Goal: Task Accomplishment & Management: Use online tool/utility

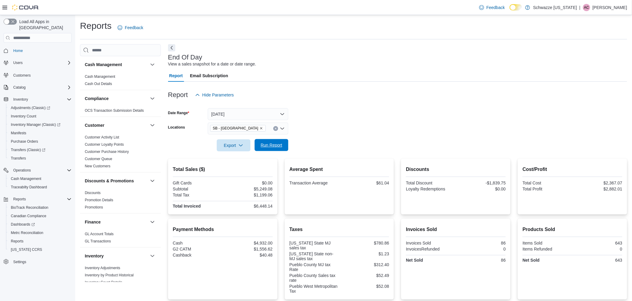
click at [278, 146] on span "Run Report" at bounding box center [272, 145] width 22 height 6
click at [280, 142] on span "Run Report" at bounding box center [271, 145] width 26 height 12
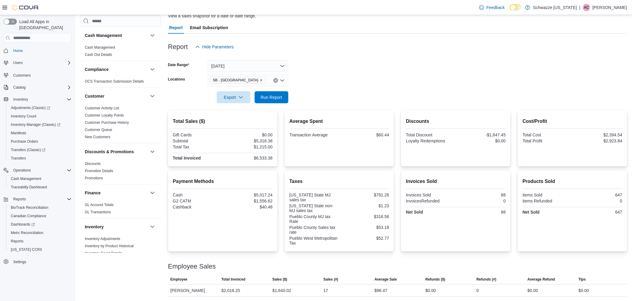
scroll to position [46, 0]
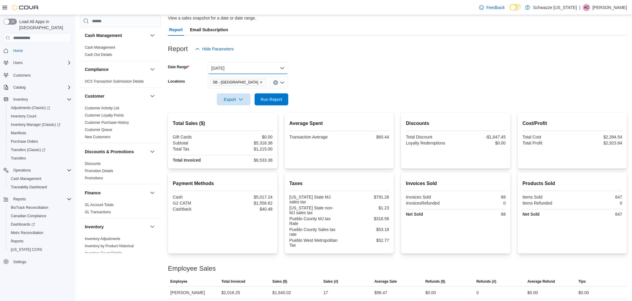
click at [279, 65] on button "[DATE]" at bounding box center [248, 68] width 81 height 12
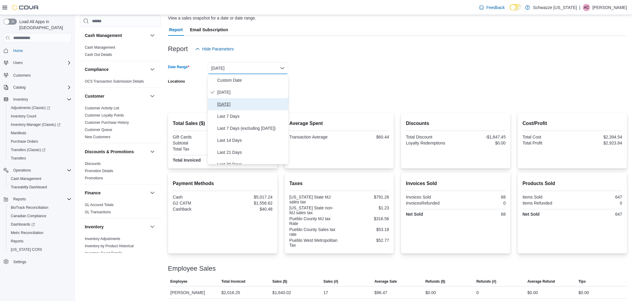
click at [221, 103] on span "[DATE]" at bounding box center [251, 104] width 69 height 7
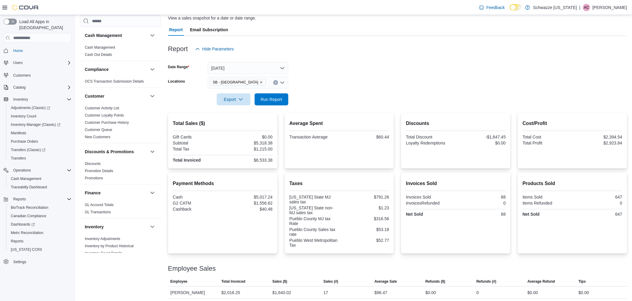
click at [354, 99] on form "Date Range [DATE] Locations SB - Pueblo West Export Run Report" at bounding box center [397, 80] width 459 height 51
click at [271, 95] on span "Run Report" at bounding box center [271, 99] width 26 height 12
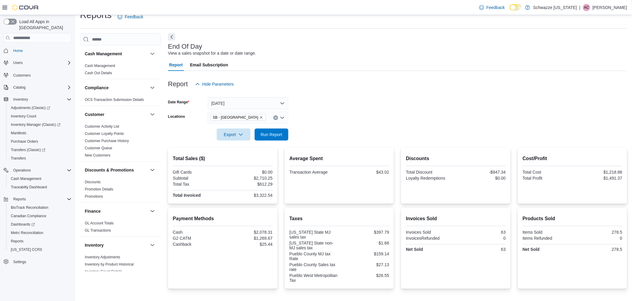
scroll to position [6, 0]
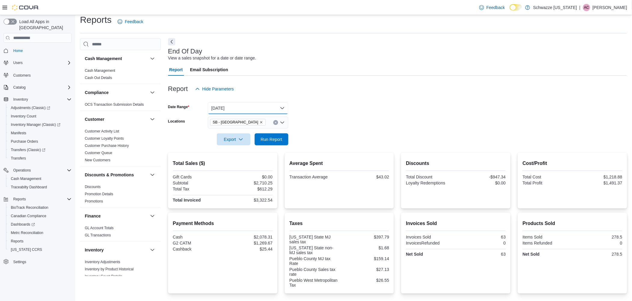
click at [281, 107] on button "[DATE]" at bounding box center [248, 108] width 81 height 12
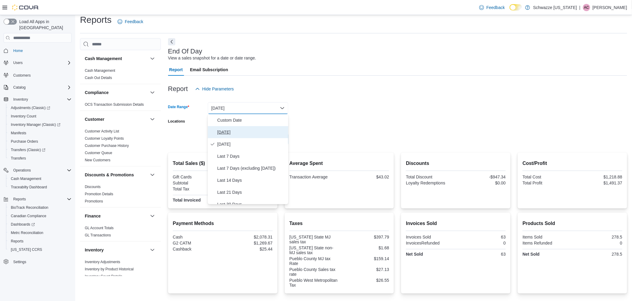
click at [223, 135] on span "[DATE]" at bounding box center [251, 132] width 69 height 7
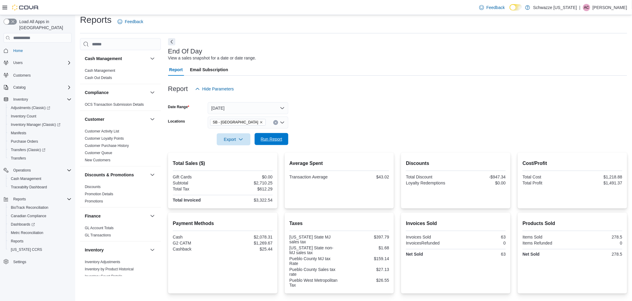
click at [282, 139] on span "Run Report" at bounding box center [271, 139] width 26 height 12
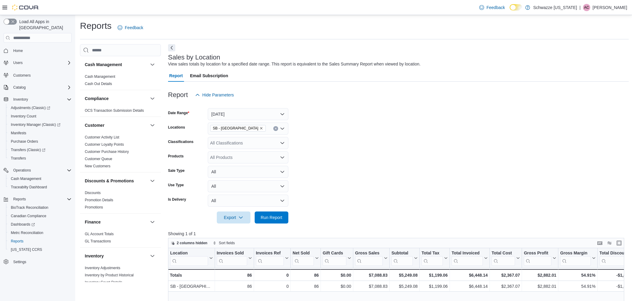
scroll to position [183, 0]
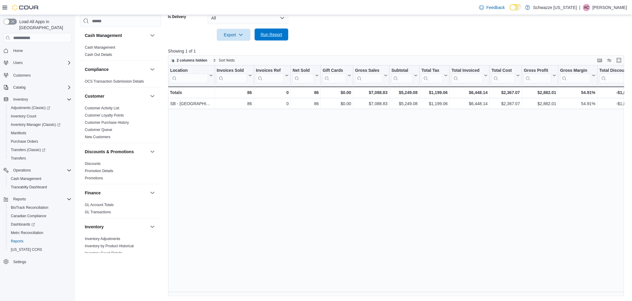
click at [272, 36] on span "Run Report" at bounding box center [272, 35] width 22 height 6
click at [275, 37] on span "Run Report" at bounding box center [272, 35] width 22 height 6
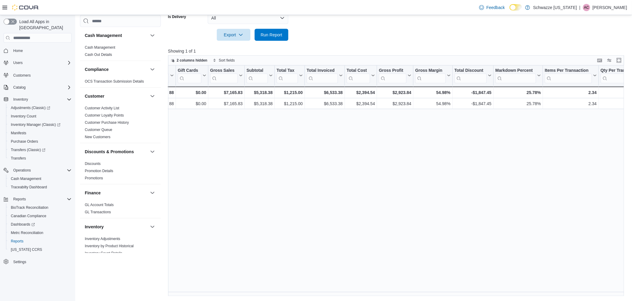
scroll to position [0, 145]
click at [260, 32] on span "Run Report" at bounding box center [271, 35] width 26 height 12
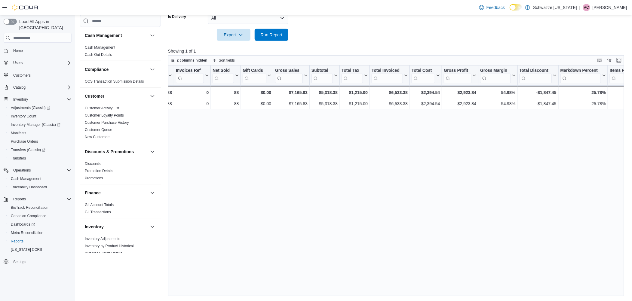
scroll to position [0, 81]
